Goal: Submit feedback/report problem

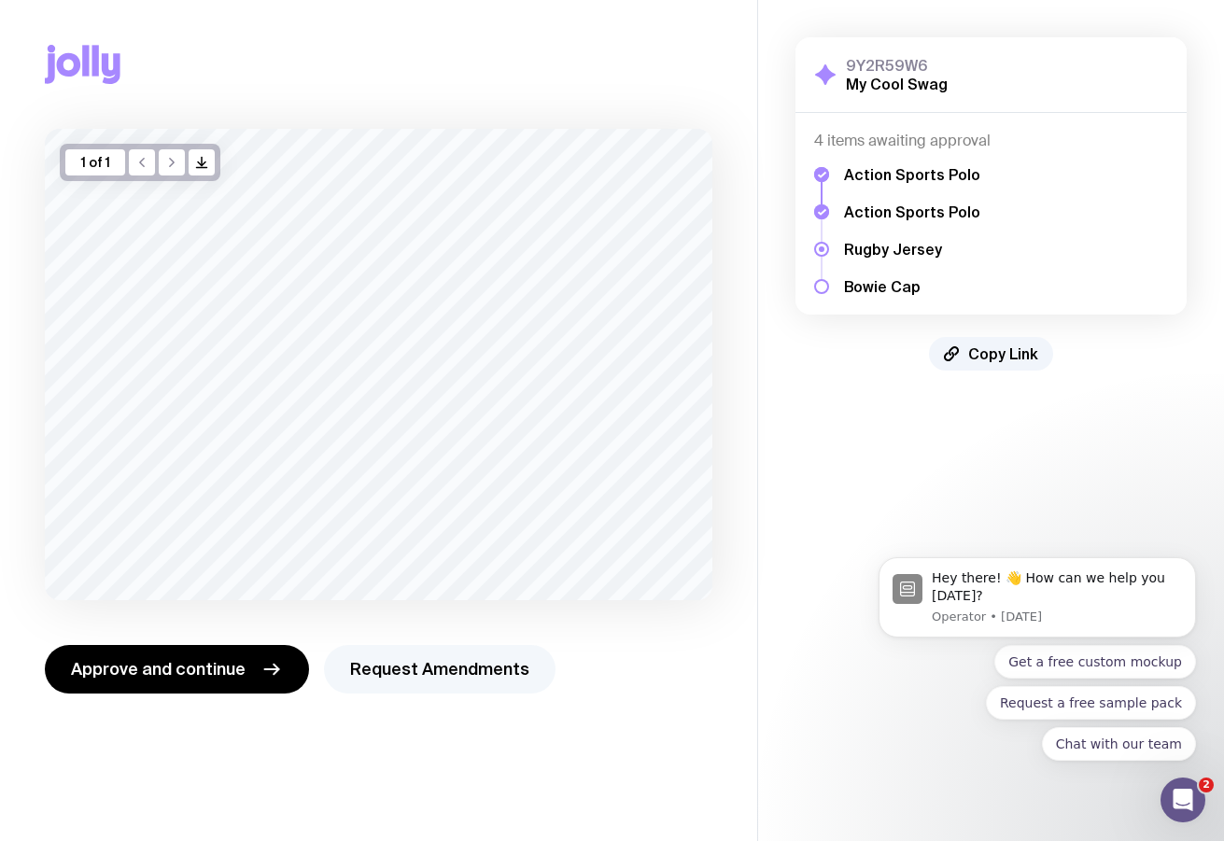
click at [433, 656] on button "Request Amendments" at bounding box center [440, 669] width 232 height 49
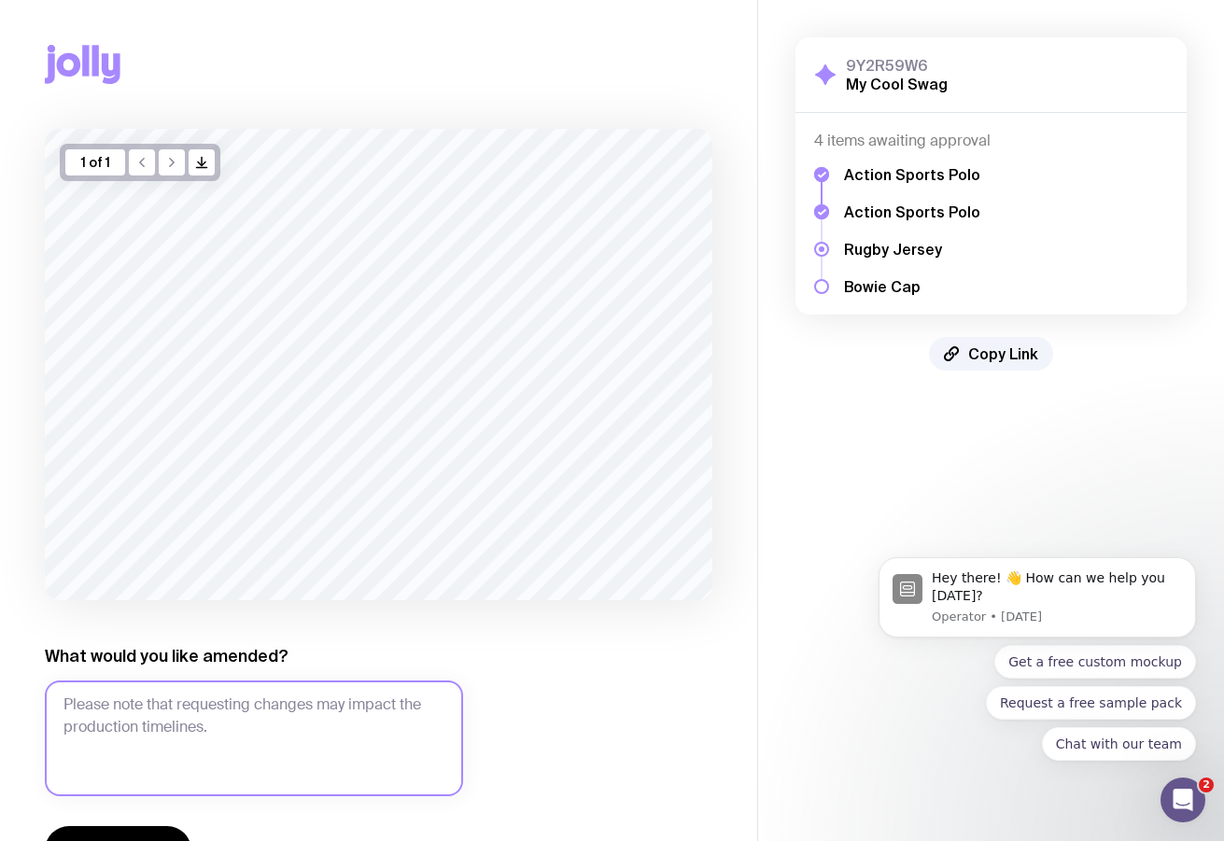
scroll to position [71, 0]
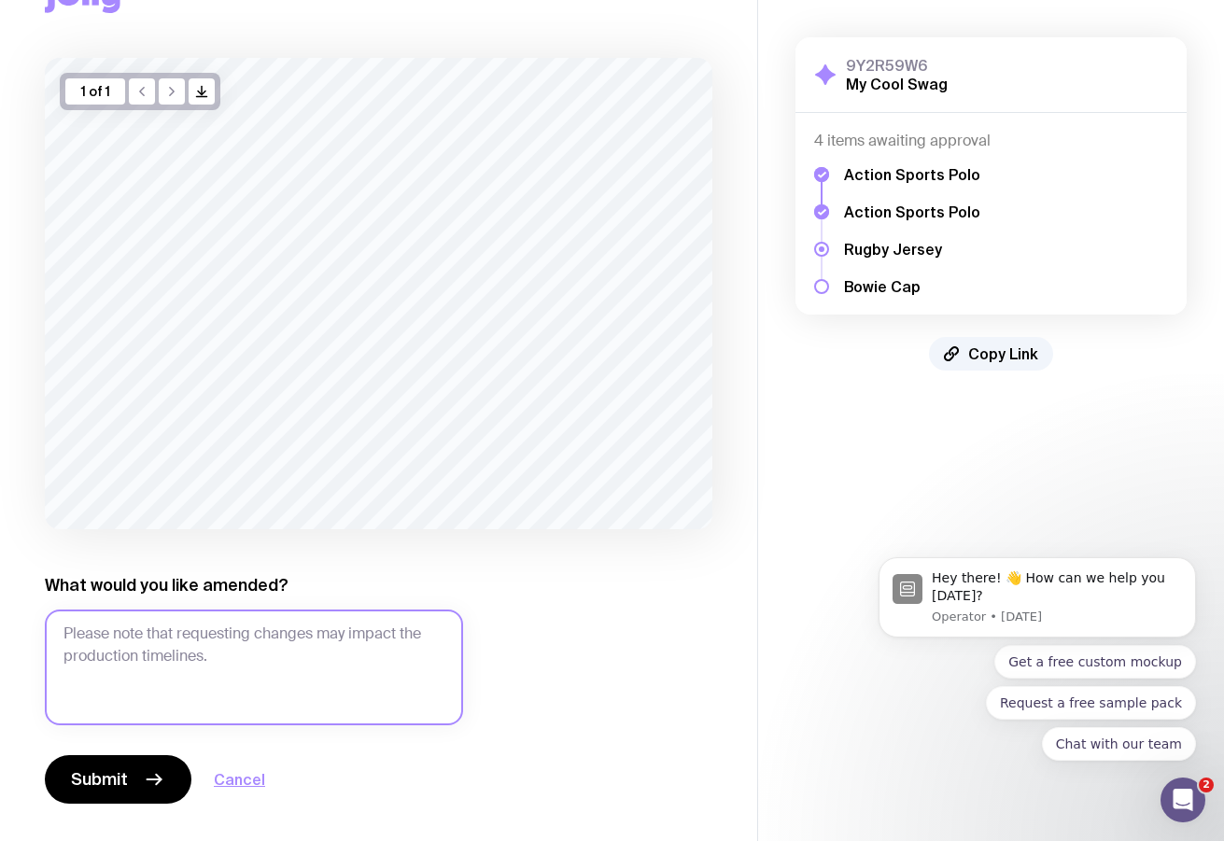
drag, startPoint x: 289, startPoint y: 651, endPoint x: 315, endPoint y: 654, distance: 25.4
click at [289, 651] on textarea "What would you like amended?" at bounding box center [254, 668] width 418 height 116
type textarea ":"
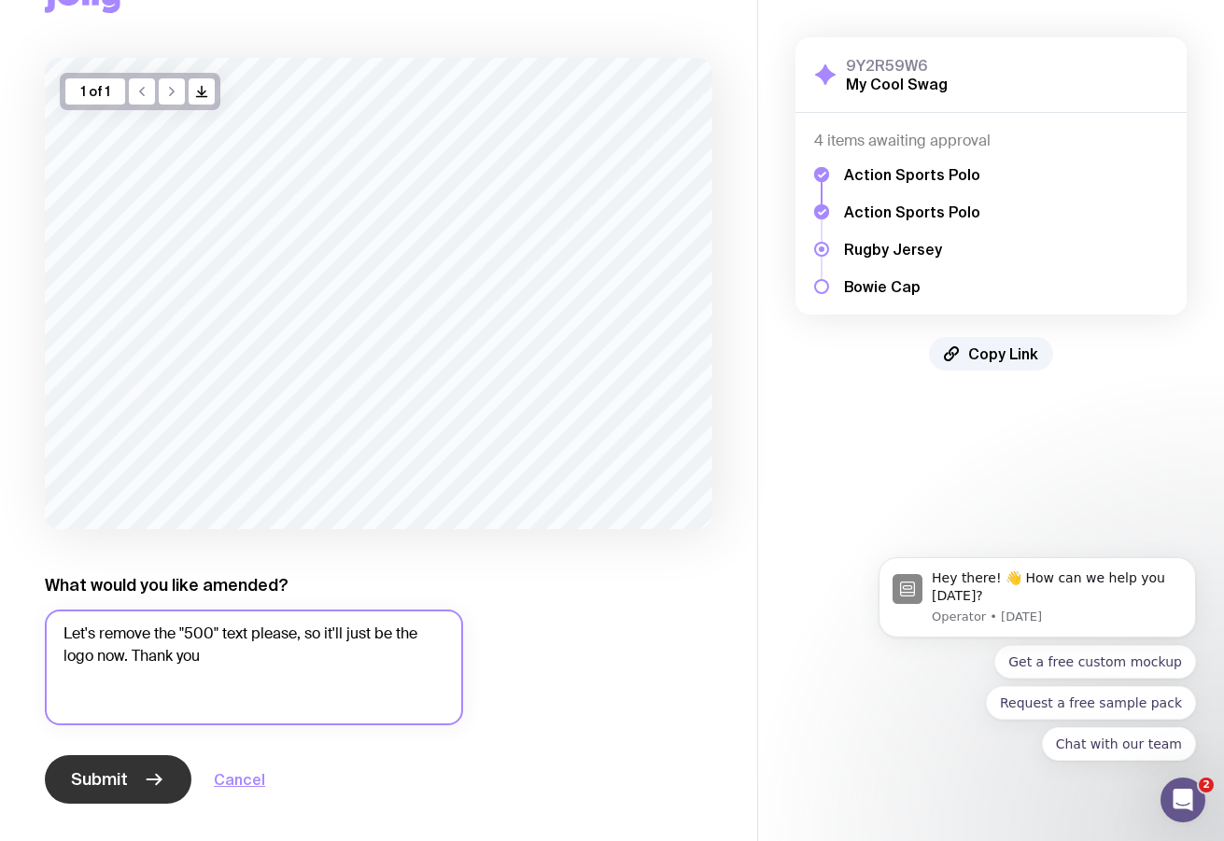
type textarea "Let's remove the "500" text please, so it'll just be the logo now. Thank you"
click at [137, 773] on button "Submit" at bounding box center [118, 779] width 147 height 49
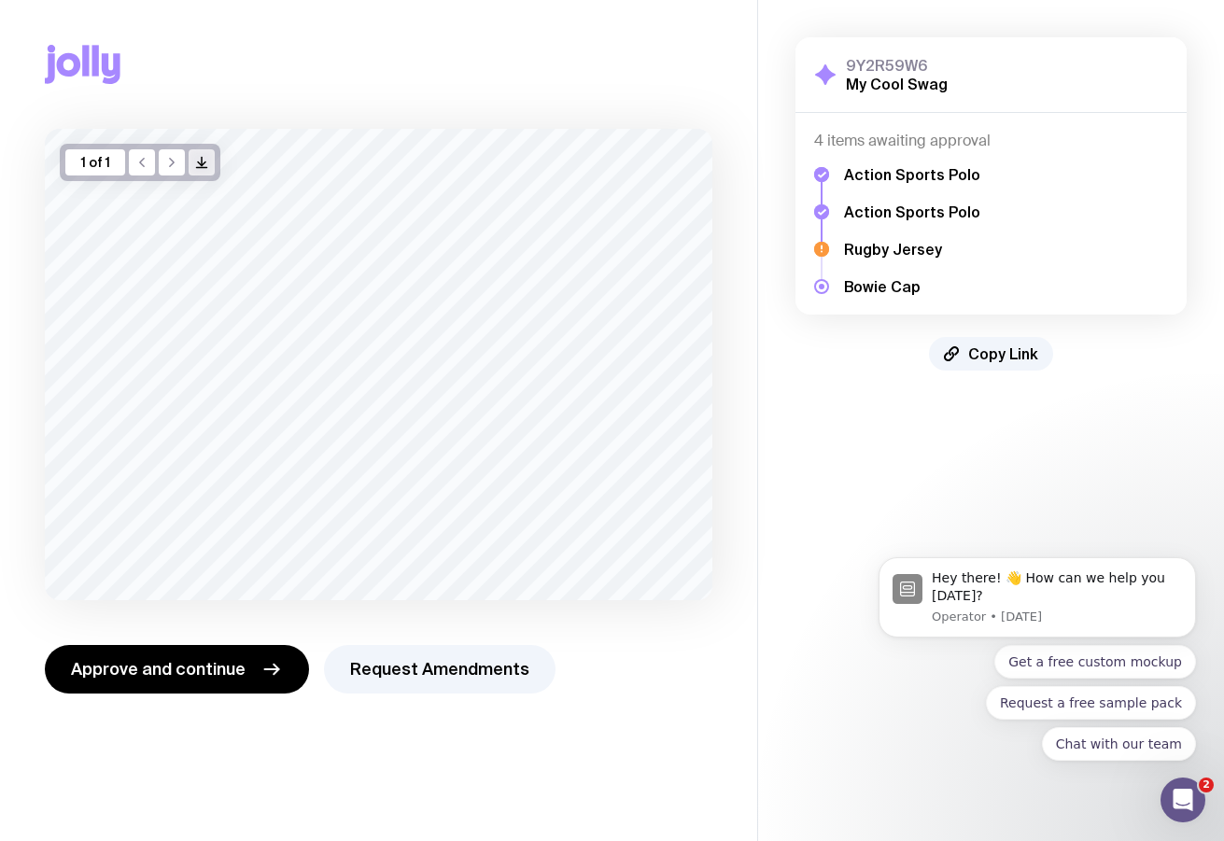
click at [202, 161] on icon "button" at bounding box center [202, 162] width 0 height 8
click at [402, 673] on button "Request Amendments" at bounding box center [440, 669] width 232 height 49
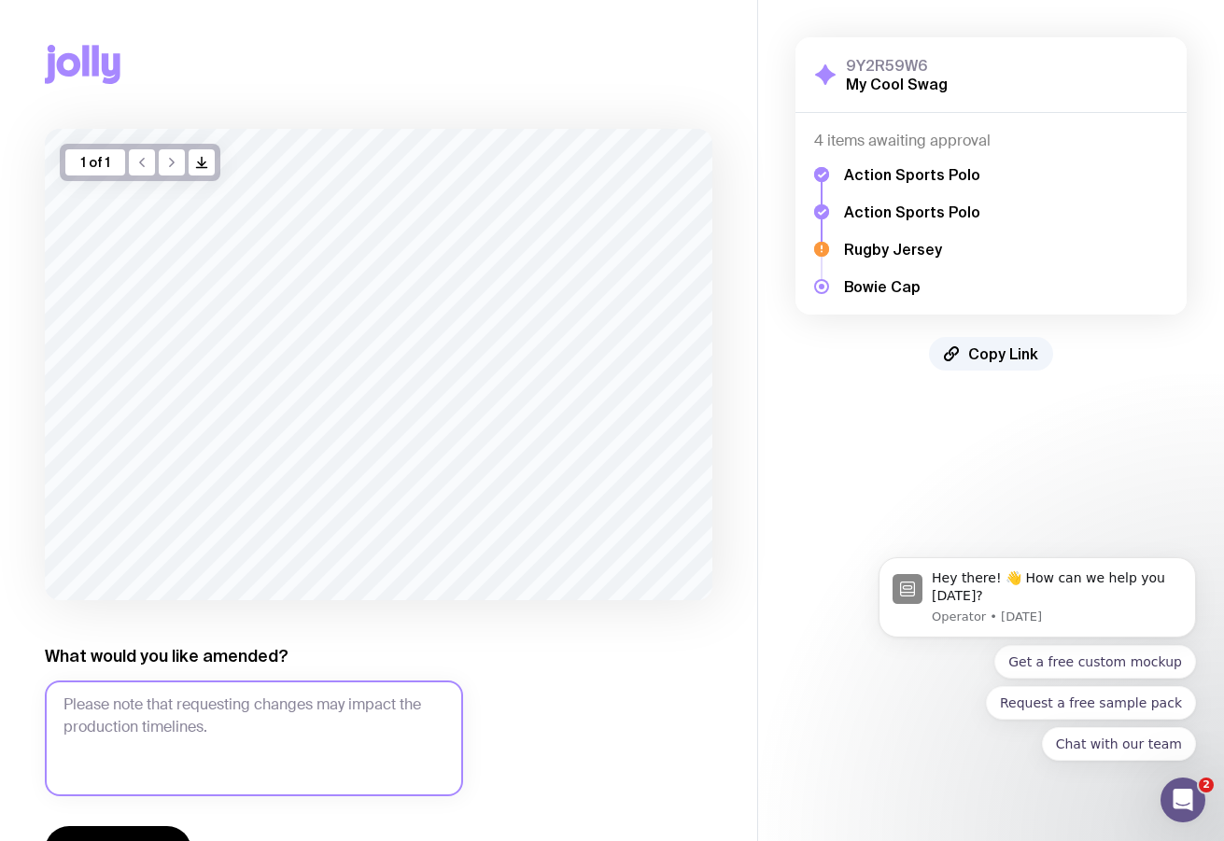
click at [350, 712] on textarea "What would you like amended?" at bounding box center [254, 739] width 418 height 116
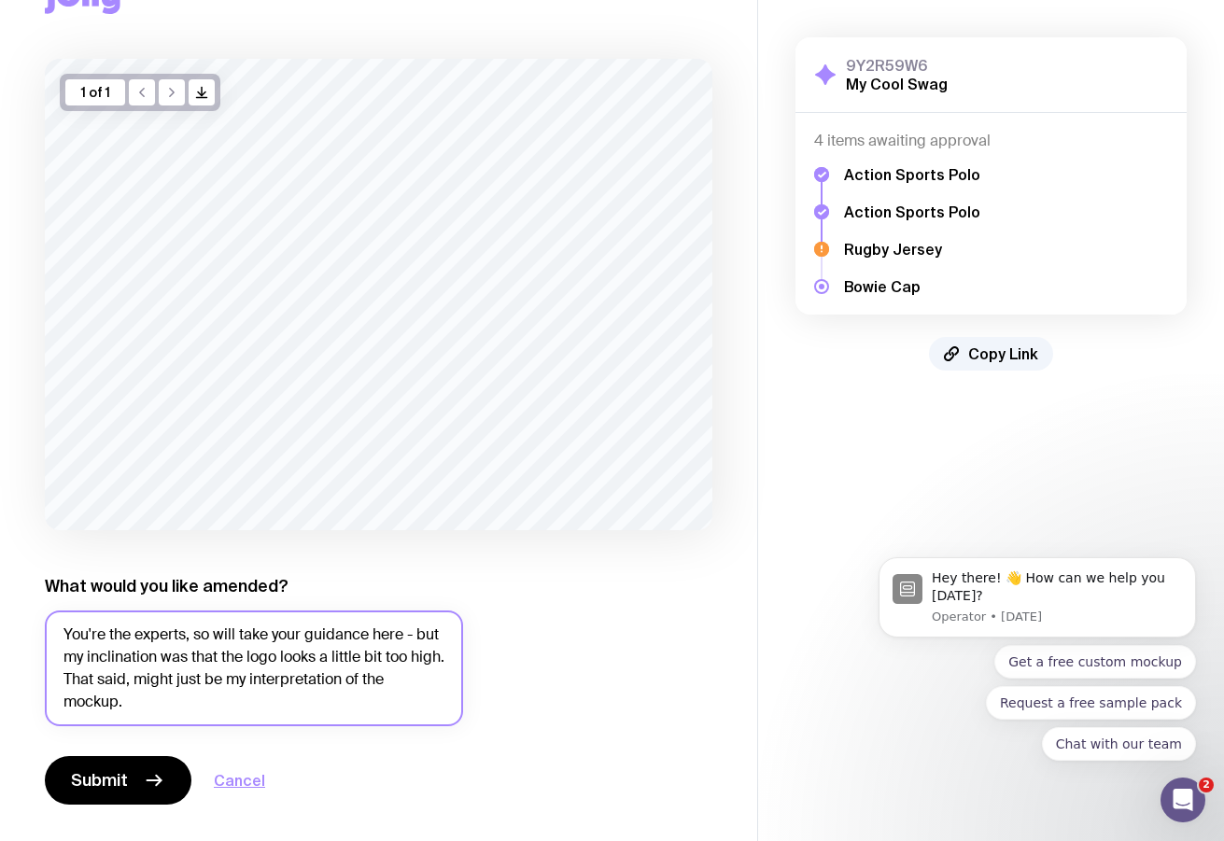
scroll to position [71, 0]
type textarea "You're the experts, so will take your guidance here - but my inclination was th…"
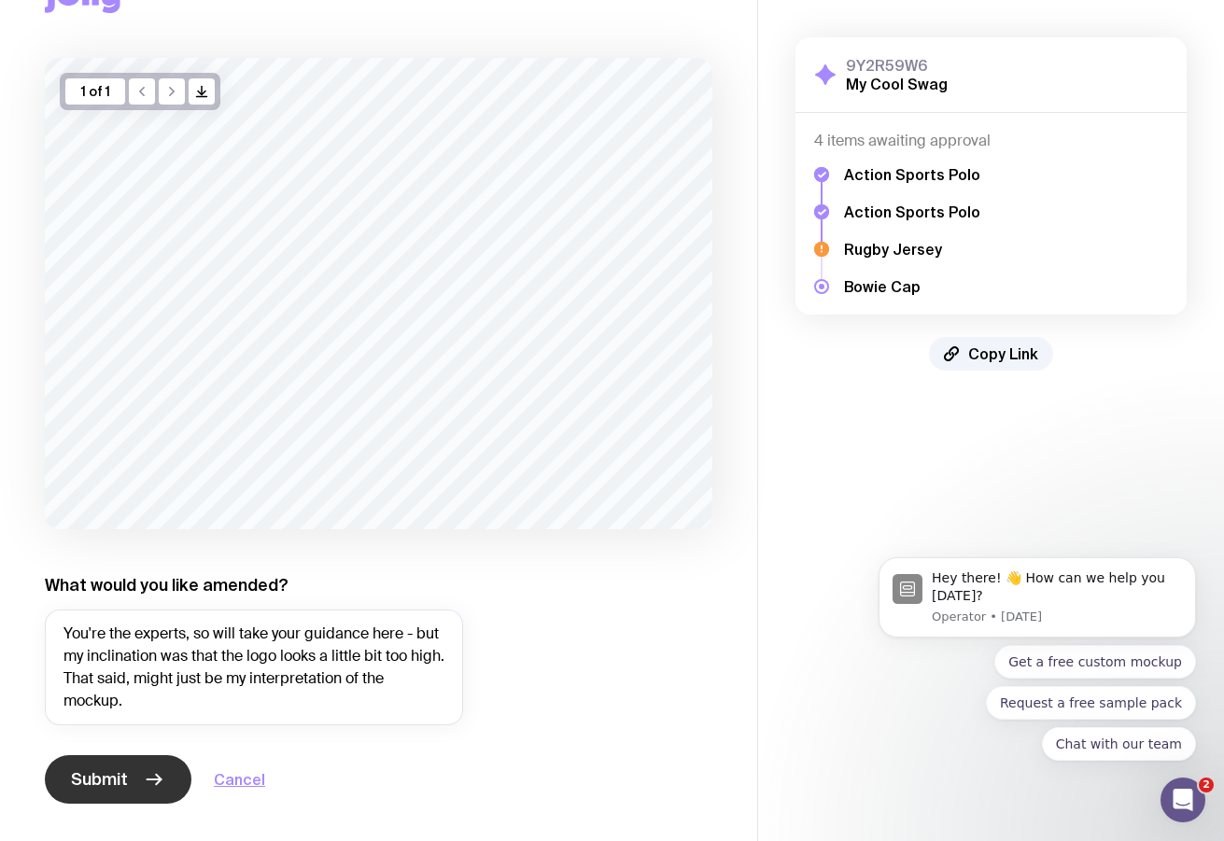
click at [121, 786] on span "Submit" at bounding box center [99, 779] width 57 height 22
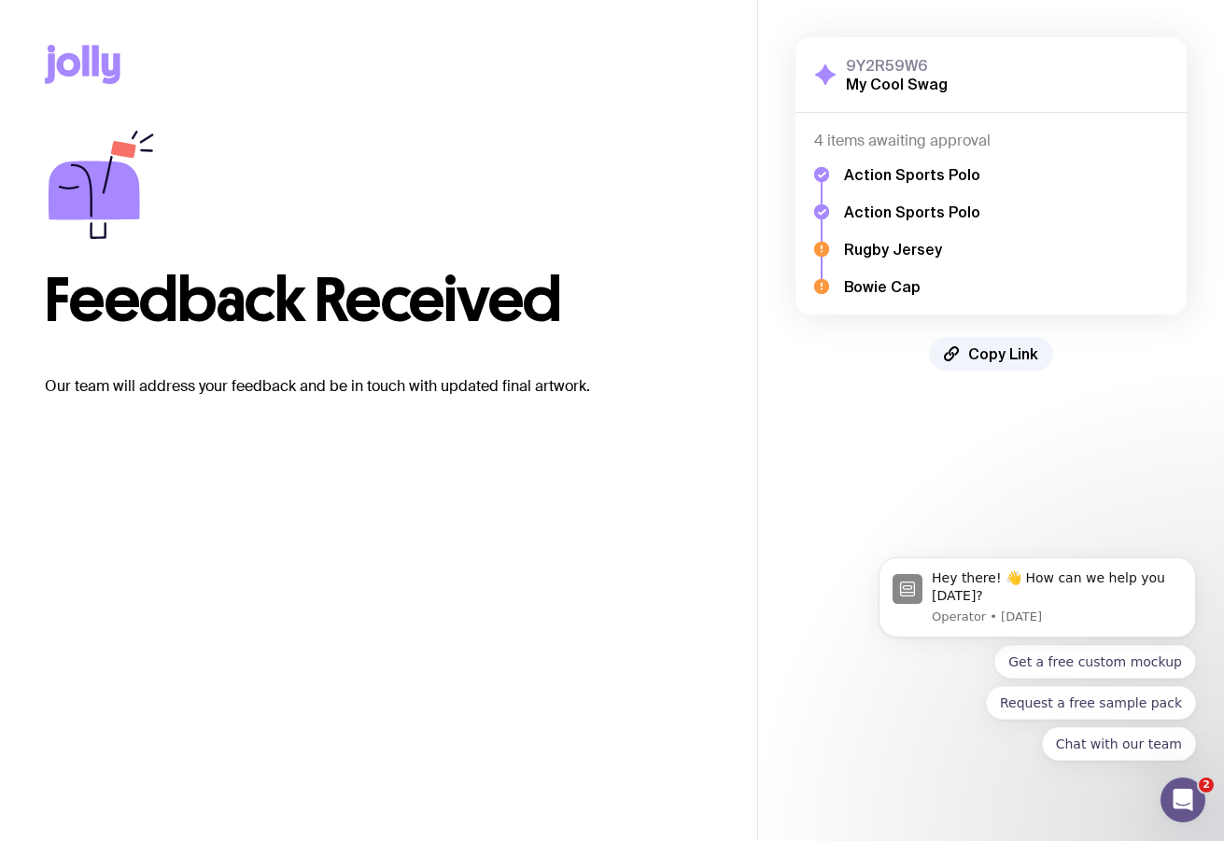
scroll to position [0, 0]
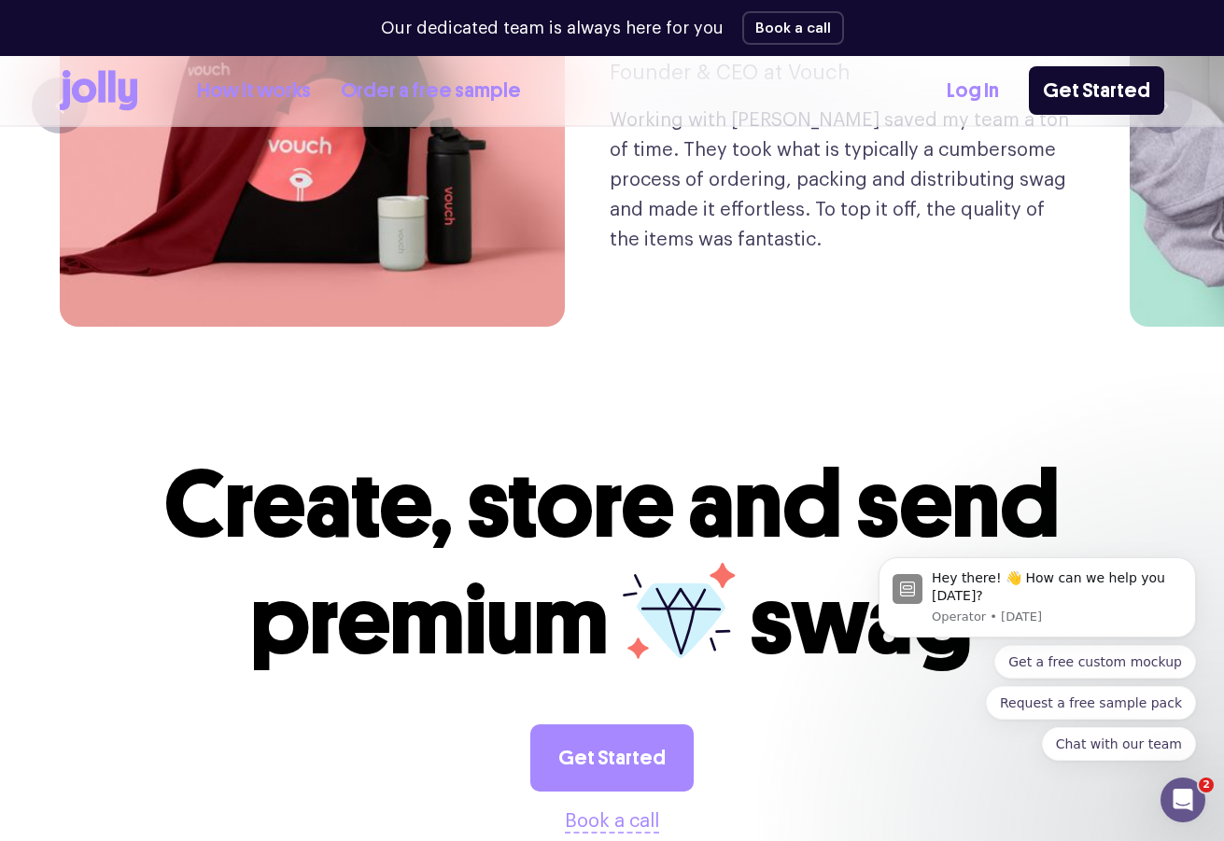
scroll to position [5039, 0]
